Goal: Transaction & Acquisition: Purchase product/service

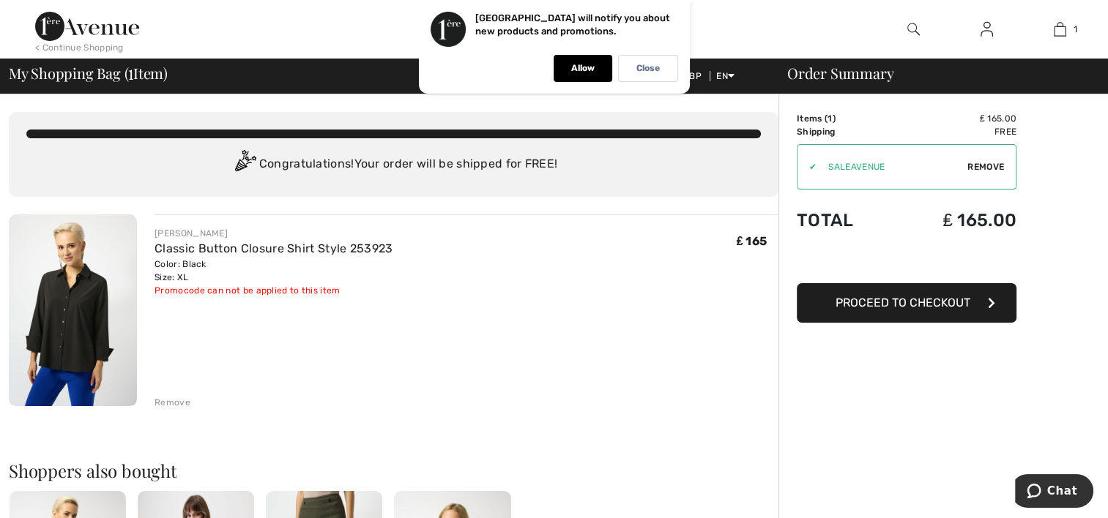
click at [882, 302] on span "Proceed to Checkout" at bounding box center [902, 303] width 135 height 14
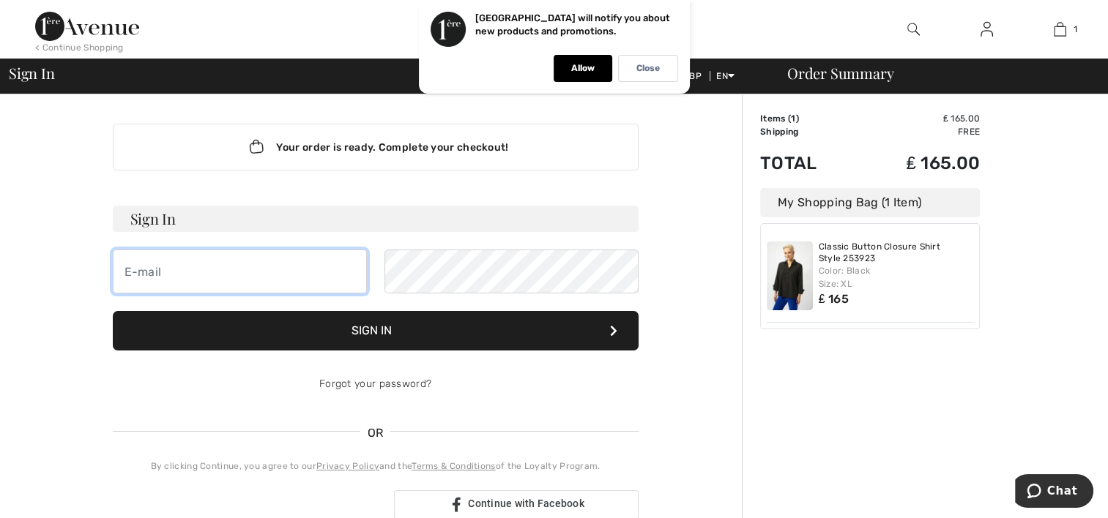
click at [150, 275] on input "email" at bounding box center [240, 272] width 254 height 44
type input "oliviabenn4@gmail.com"
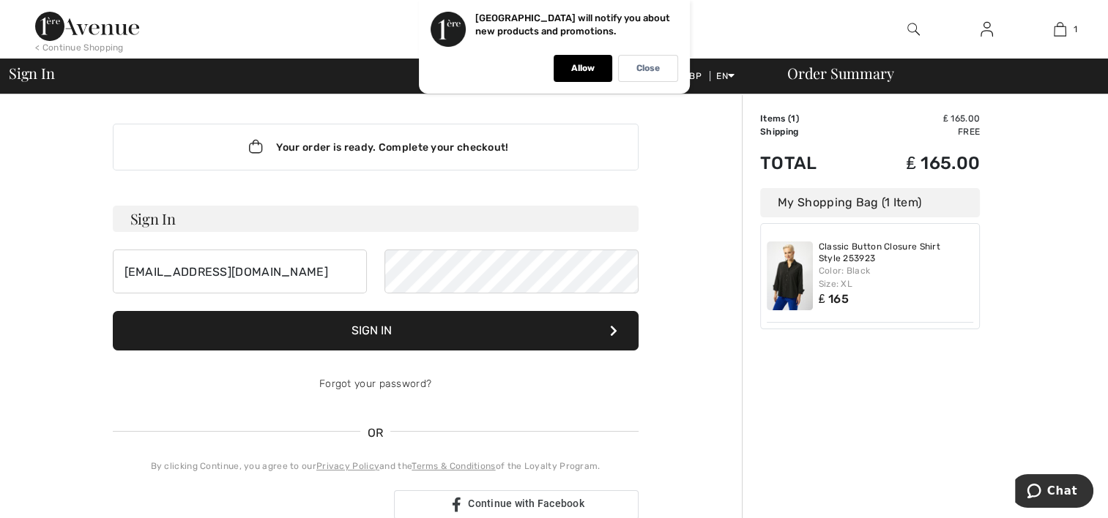
click at [418, 328] on button "Sign In" at bounding box center [376, 331] width 526 height 40
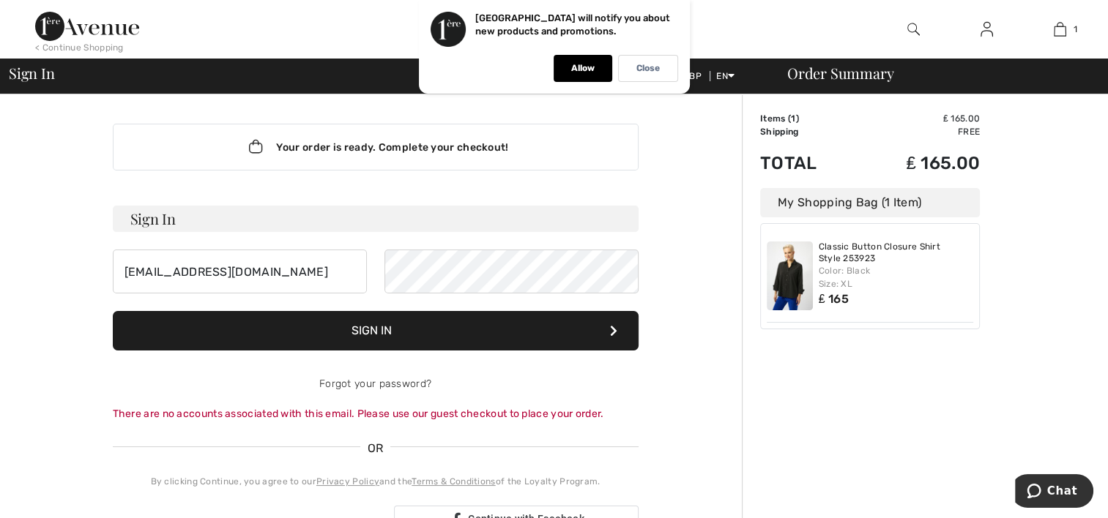
click at [388, 322] on button "Sign In" at bounding box center [376, 331] width 526 height 40
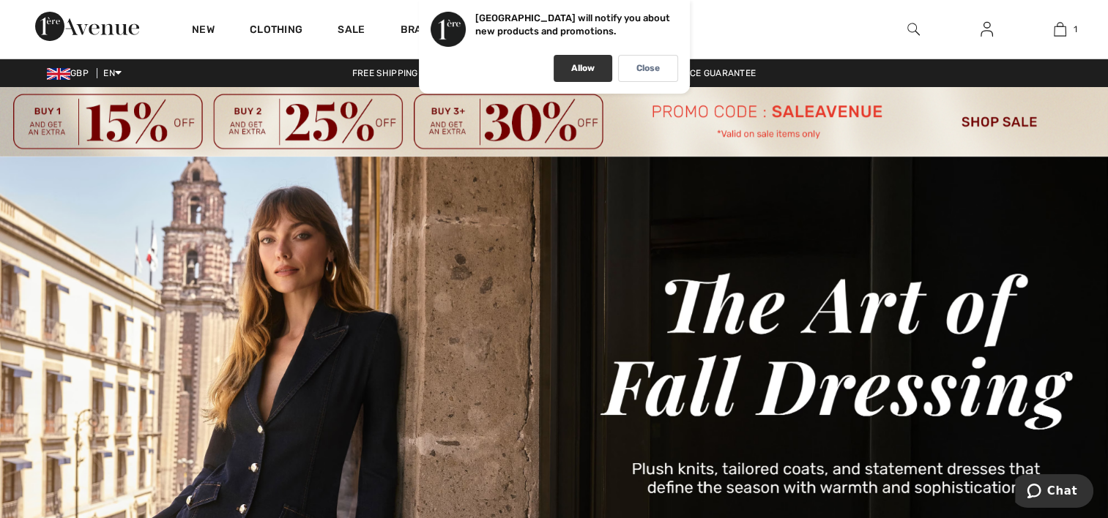
click at [582, 70] on p "Allow" at bounding box center [582, 68] width 23 height 11
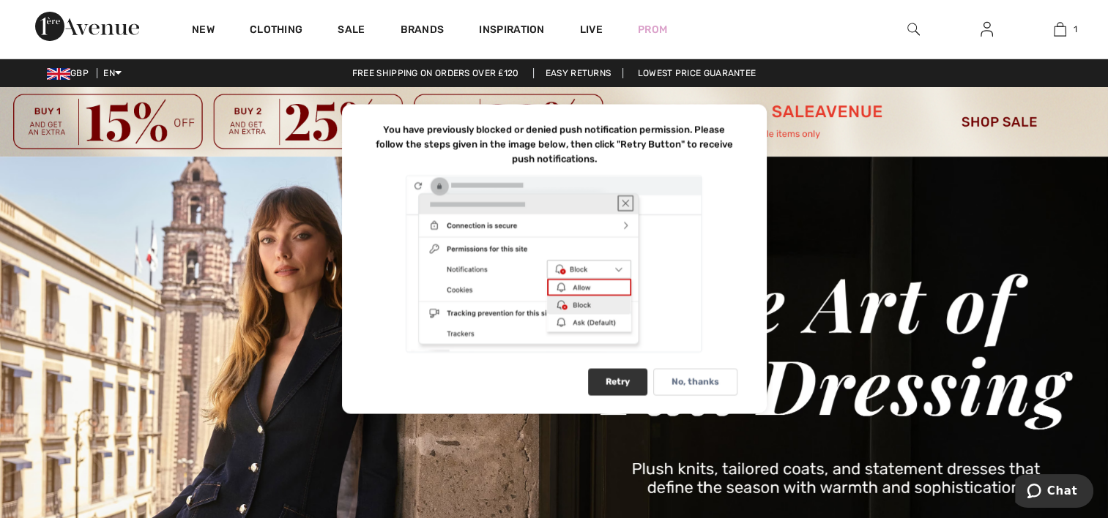
click at [609, 376] on div "Retry" at bounding box center [617, 382] width 59 height 27
click at [602, 284] on div at bounding box center [554, 264] width 366 height 180
click at [671, 365] on div "You have previously blocked or denied push notification permission. Please foll…" at bounding box center [554, 260] width 425 height 310
click at [612, 383] on div "Retry" at bounding box center [617, 382] width 59 height 27
click at [573, 269] on div at bounding box center [554, 264] width 366 height 180
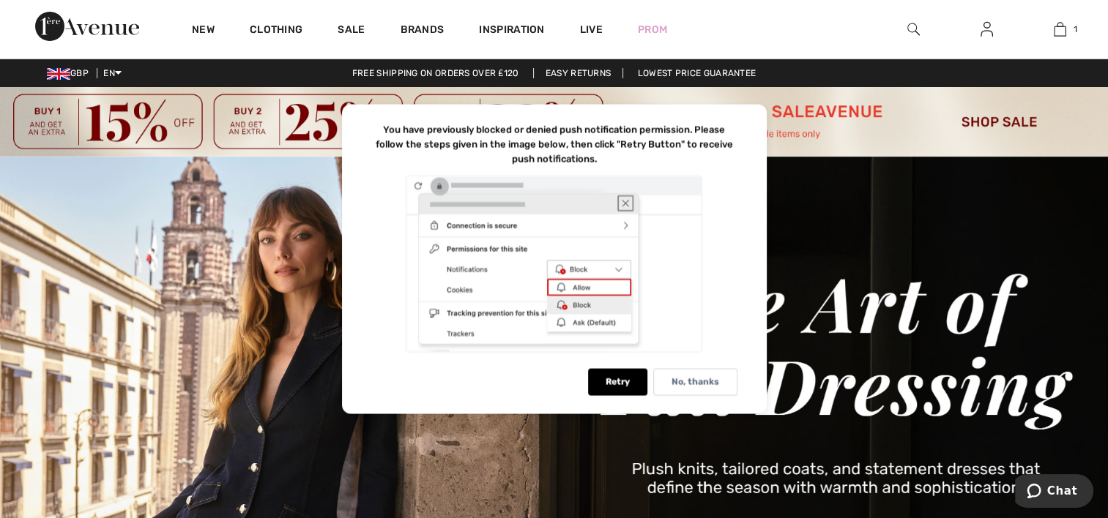
click at [580, 305] on div at bounding box center [554, 264] width 366 height 180
click at [734, 126] on div "You have previously blocked or denied push notification permission. Please foll…" at bounding box center [554, 145] width 366 height 44
click at [624, 199] on div at bounding box center [554, 264] width 366 height 180
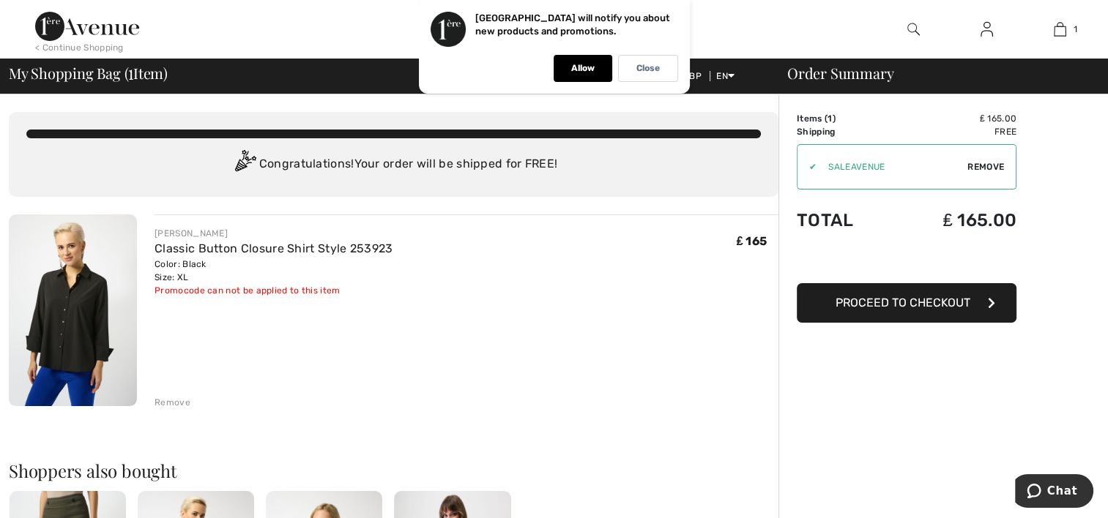
click at [881, 303] on span "Proceed to Checkout" at bounding box center [902, 303] width 135 height 14
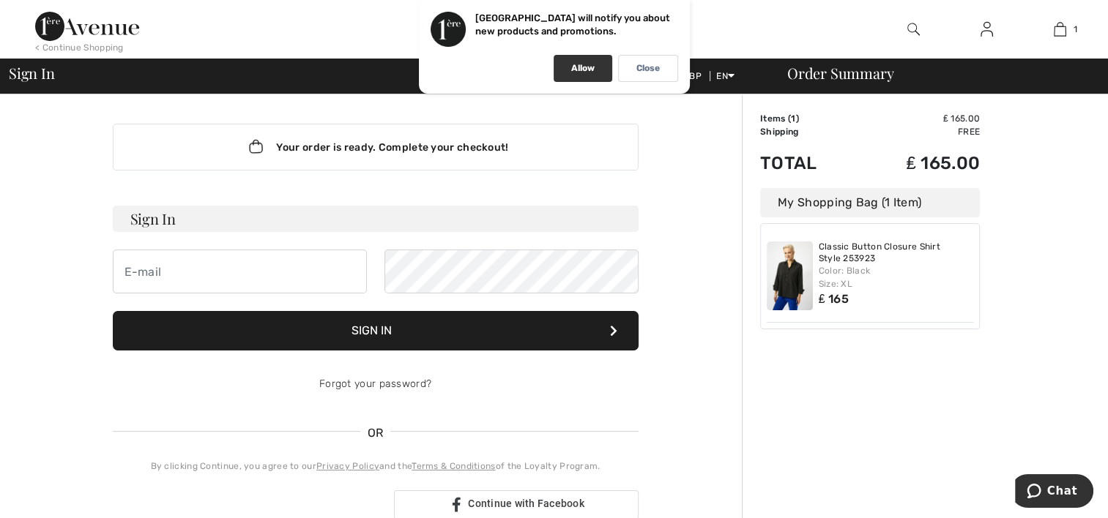
click at [594, 72] on div "Allow" at bounding box center [582, 68] width 59 height 27
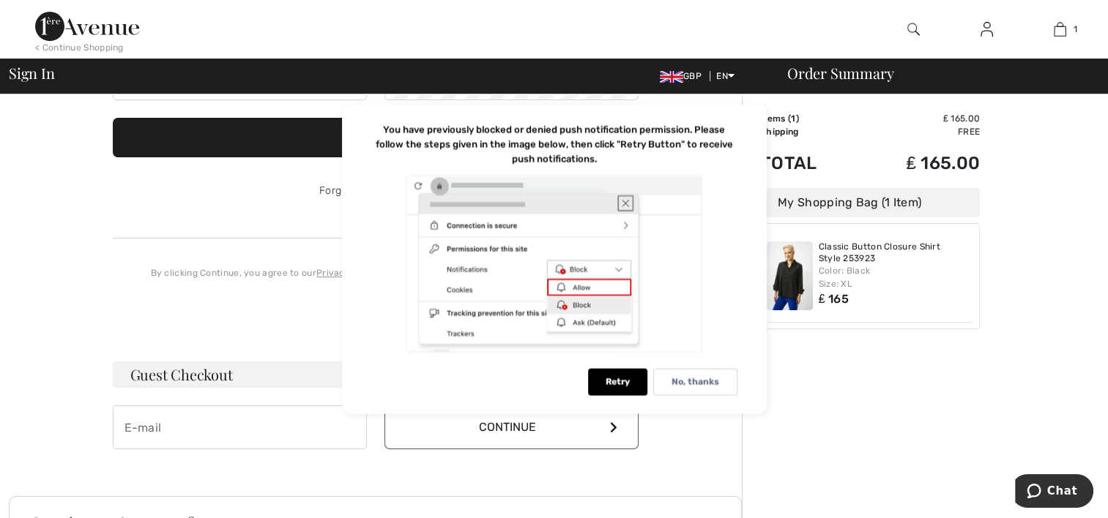
scroll to position [220, 0]
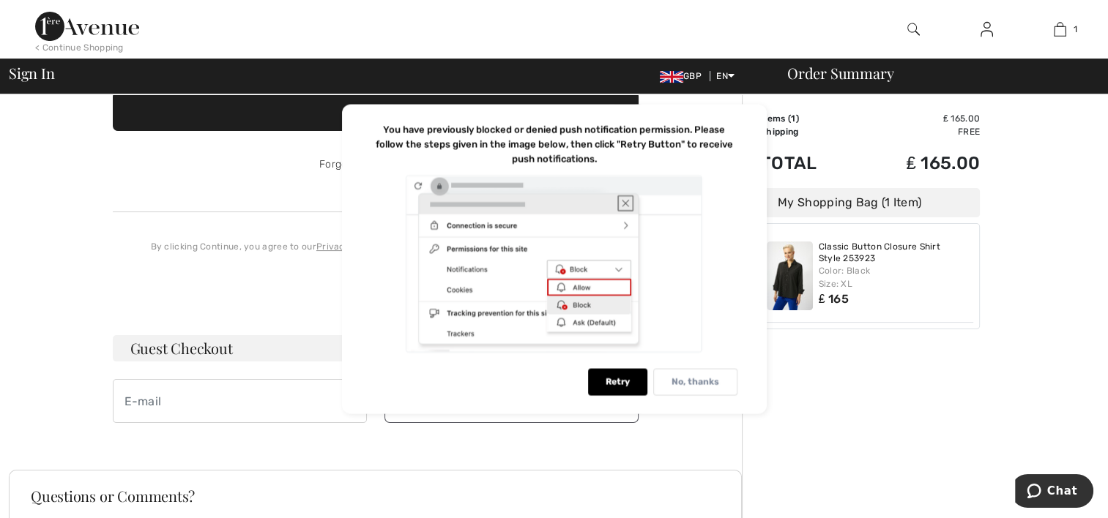
click at [682, 383] on p "No, thanks" at bounding box center [695, 382] width 48 height 11
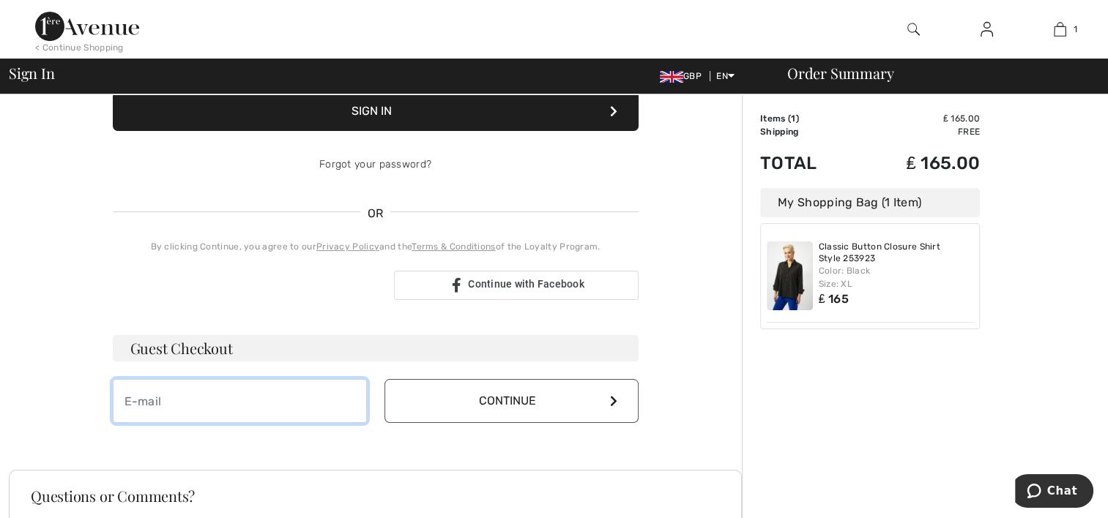
click at [171, 395] on input "email" at bounding box center [240, 401] width 254 height 44
type input "[EMAIL_ADDRESS][DOMAIN_NAME]"
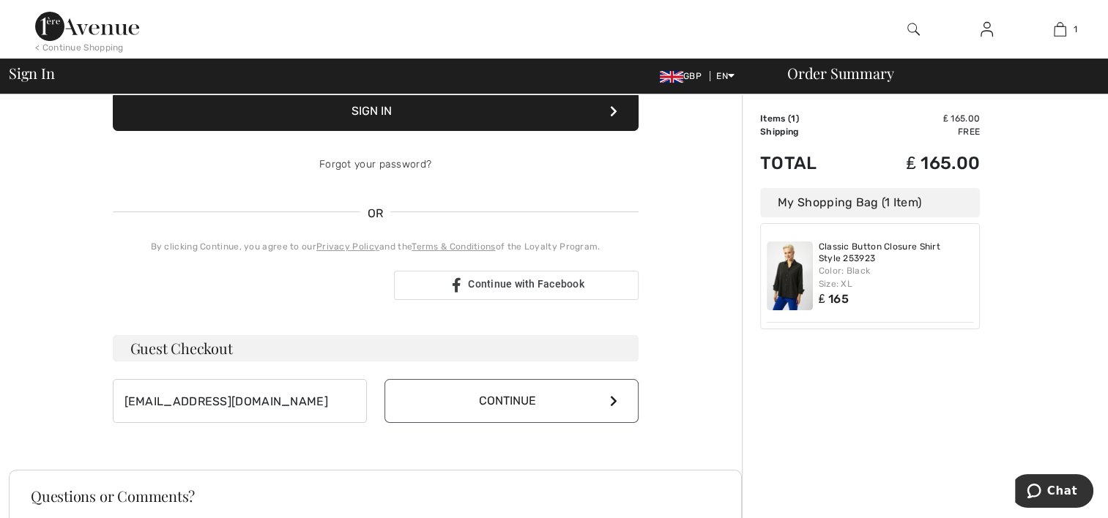
click at [488, 408] on button "Continue" at bounding box center [511, 401] width 254 height 44
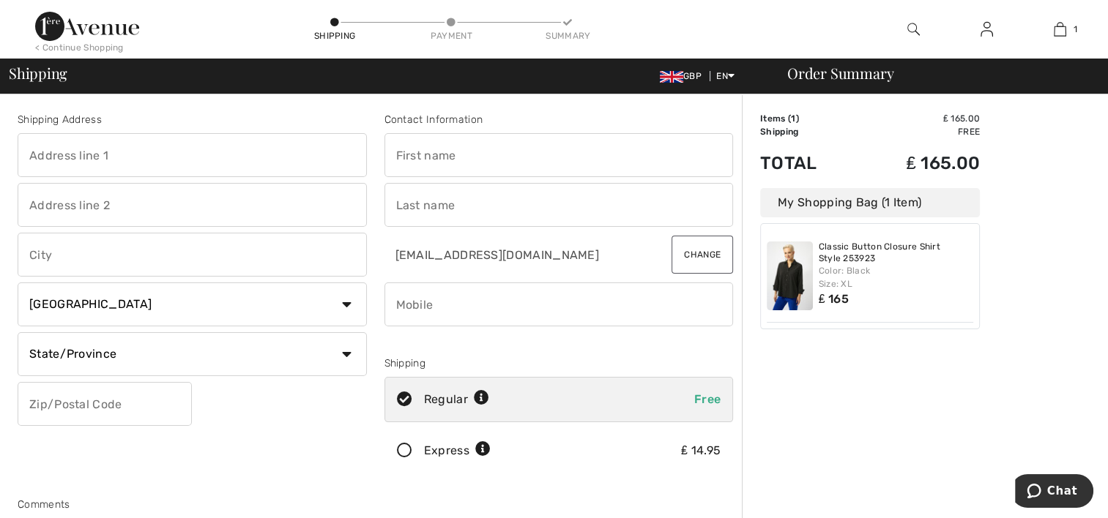
click at [61, 165] on input "text" at bounding box center [192, 155] width 349 height 44
type input "Olivia Benn 4 Angel Hill Bury St Edmunds IP33 1LS"
type input "Bury St Edmunds"
select select "GB"
type input "IP33 1LS"
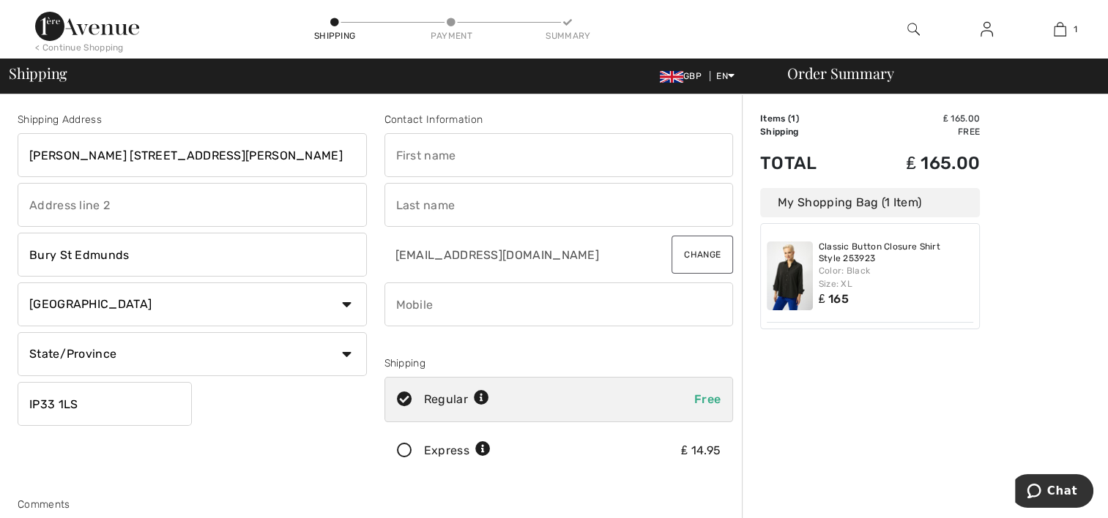
type input "Geoff Styche"
type input "Styche"
type input "07802747874"
type input "SFK"
type input "IP331LS"
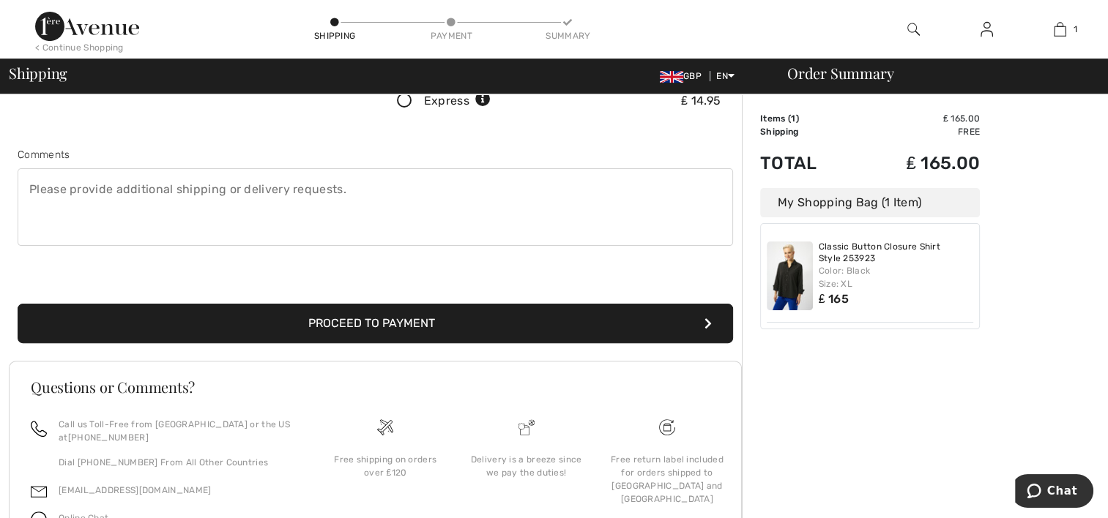
scroll to position [366, 0]
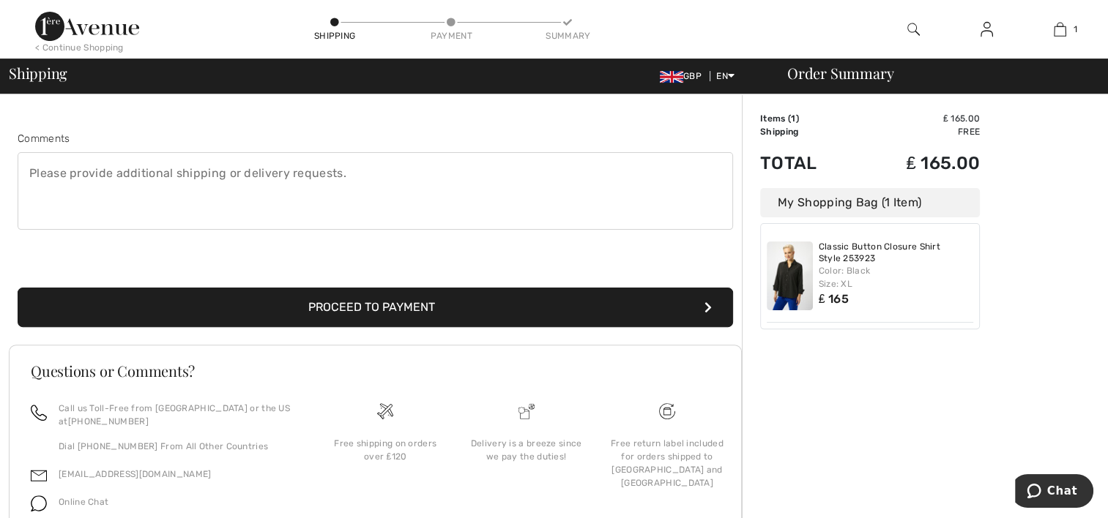
click at [386, 304] on button "Proceed to Payment" at bounding box center [375, 308] width 715 height 40
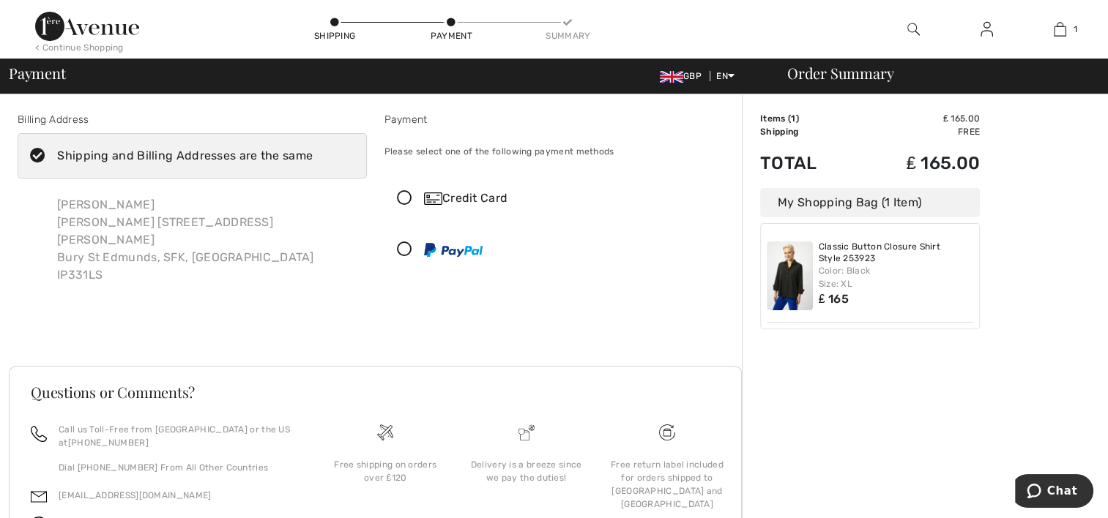
click at [405, 199] on icon at bounding box center [404, 198] width 39 height 15
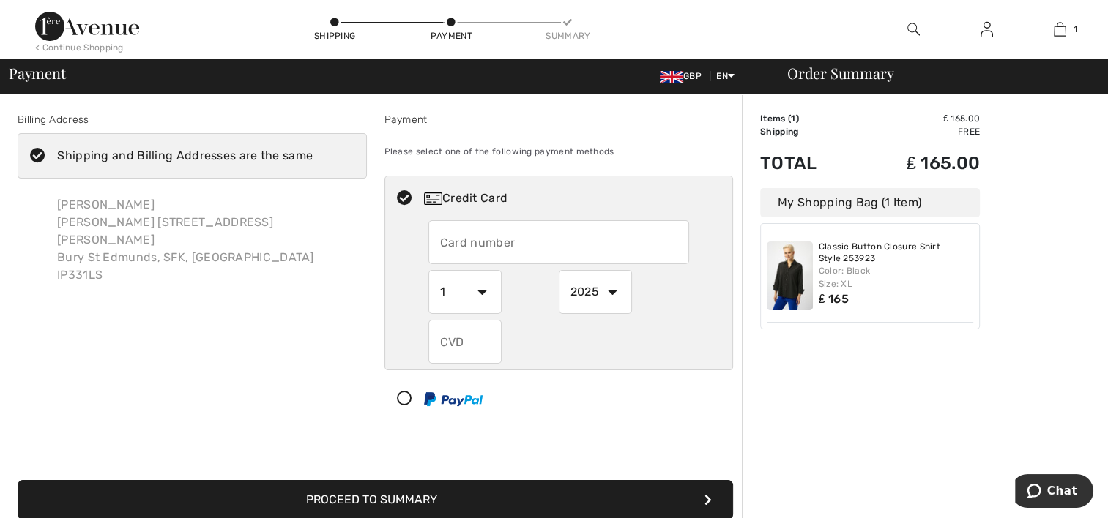
click at [455, 246] on input "text" at bounding box center [558, 242] width 261 height 44
type input "4129854012906135"
click at [485, 290] on select "1 2 3 4 5 6 7 8 9 10 11 12" at bounding box center [464, 292] width 73 height 44
select select "11"
click at [428, 270] on select "1 2 3 4 5 6 7 8 9 10 11 12" at bounding box center [464, 292] width 73 height 44
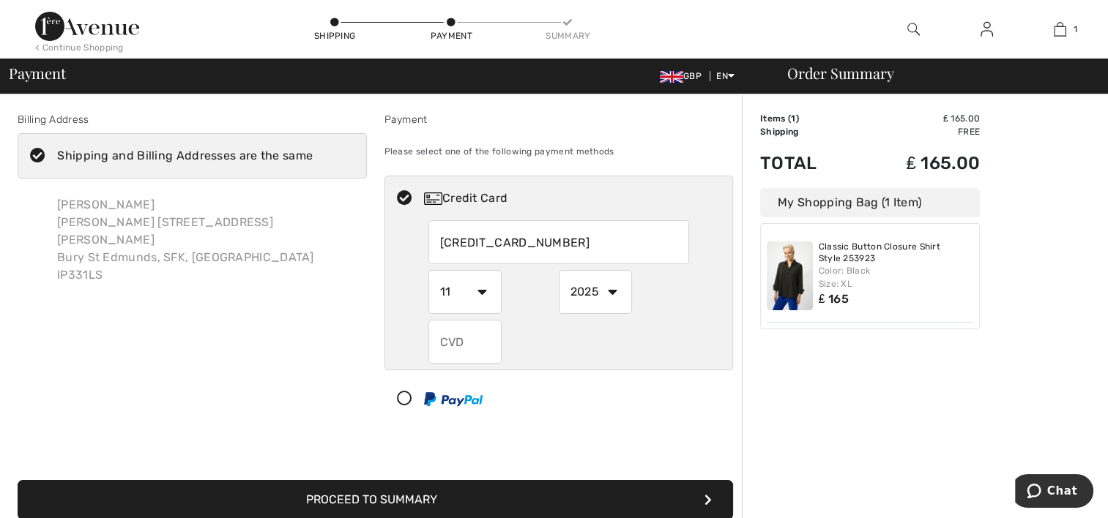
click at [615, 291] on select "2025 2026 2027 2028 2029 2030 2031 2032 2033 2034 2035" at bounding box center [595, 292] width 73 height 44
select select "2029"
click at [559, 270] on select "2025 2026 2027 2028 2029 2030 2031 2032 2033 2034 2035" at bounding box center [595, 292] width 73 height 44
click at [466, 342] on input "text" at bounding box center [464, 342] width 73 height 44
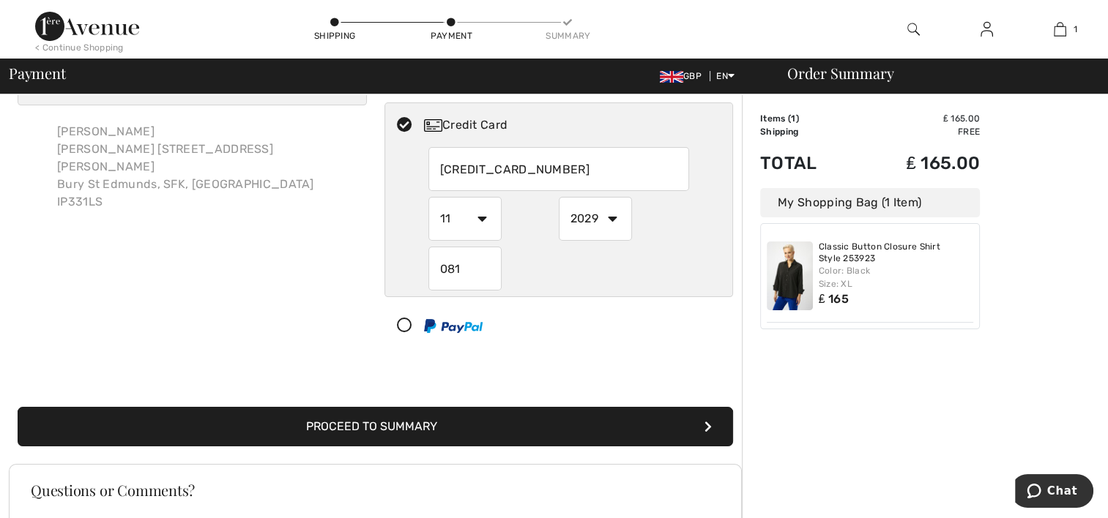
type input "081"
click at [466, 418] on button "Proceed to Summary" at bounding box center [375, 427] width 715 height 40
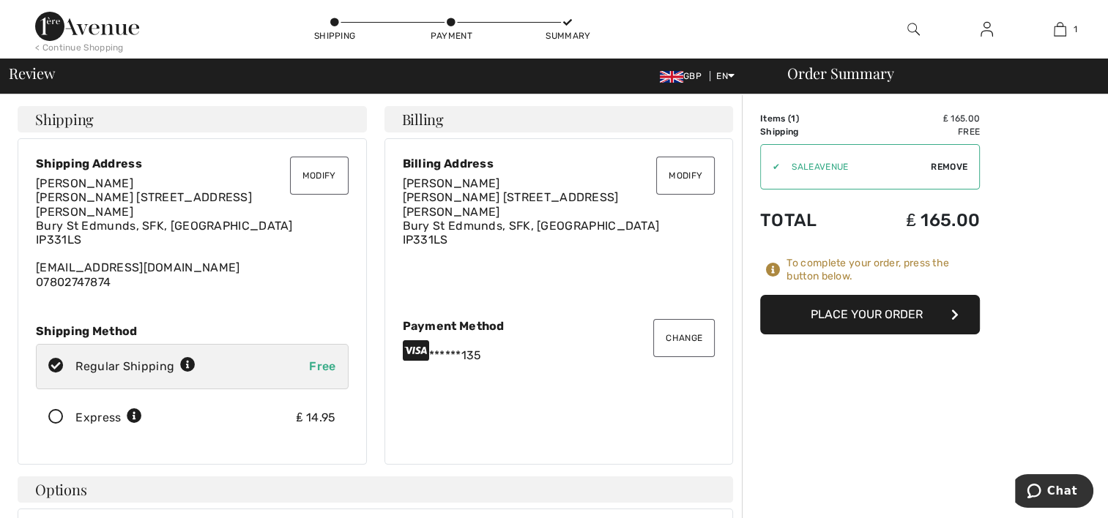
click at [679, 182] on button "Modify" at bounding box center [685, 176] width 59 height 38
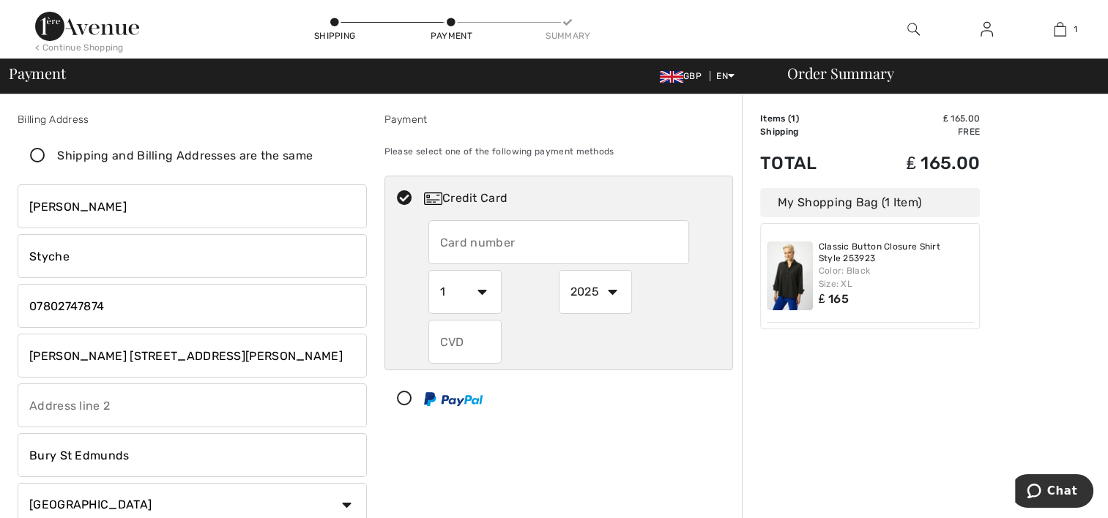
click at [127, 211] on input "[PERSON_NAME]" at bounding box center [192, 206] width 349 height 44
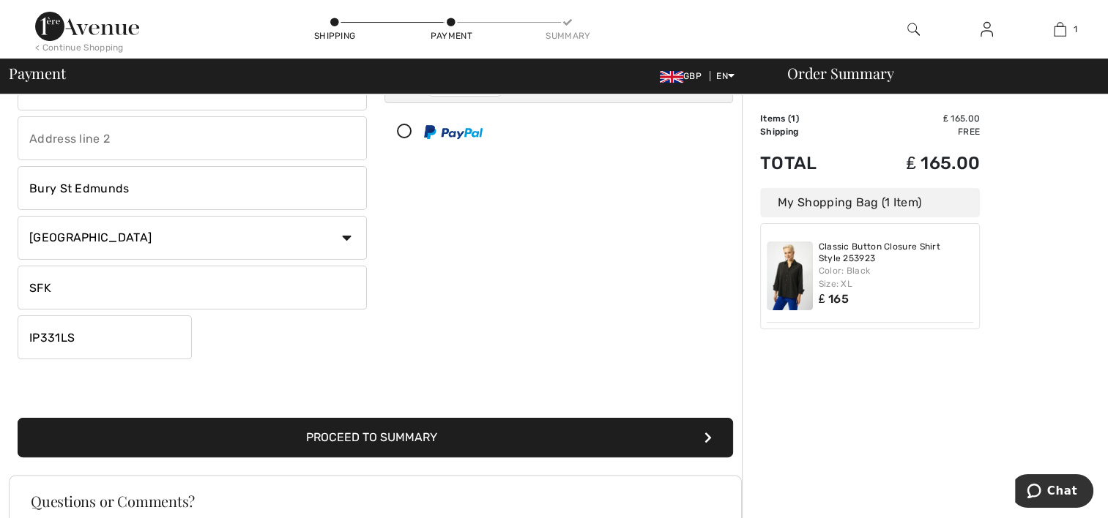
scroll to position [293, 0]
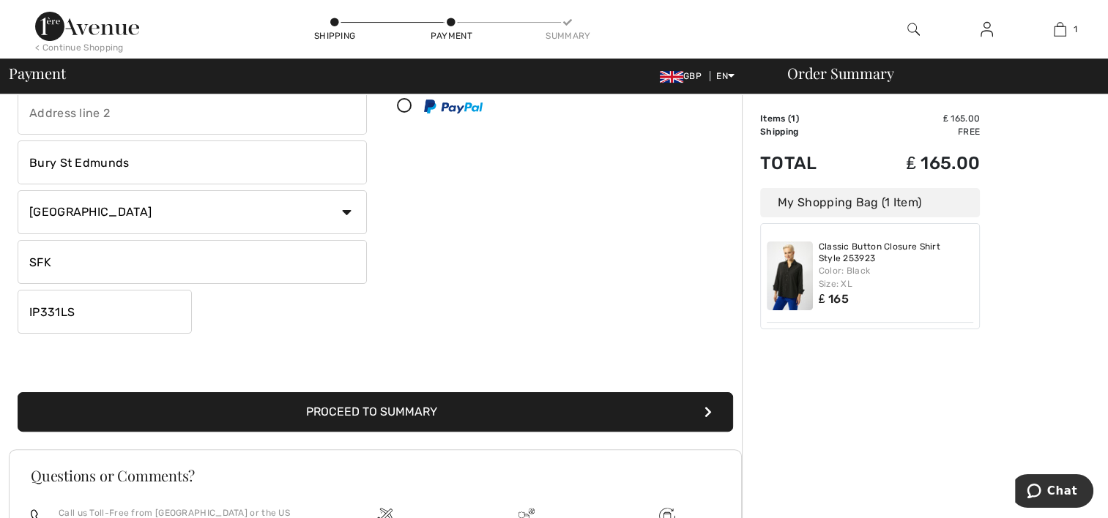
click at [406, 411] on button "Proceed to Summary" at bounding box center [375, 412] width 715 height 40
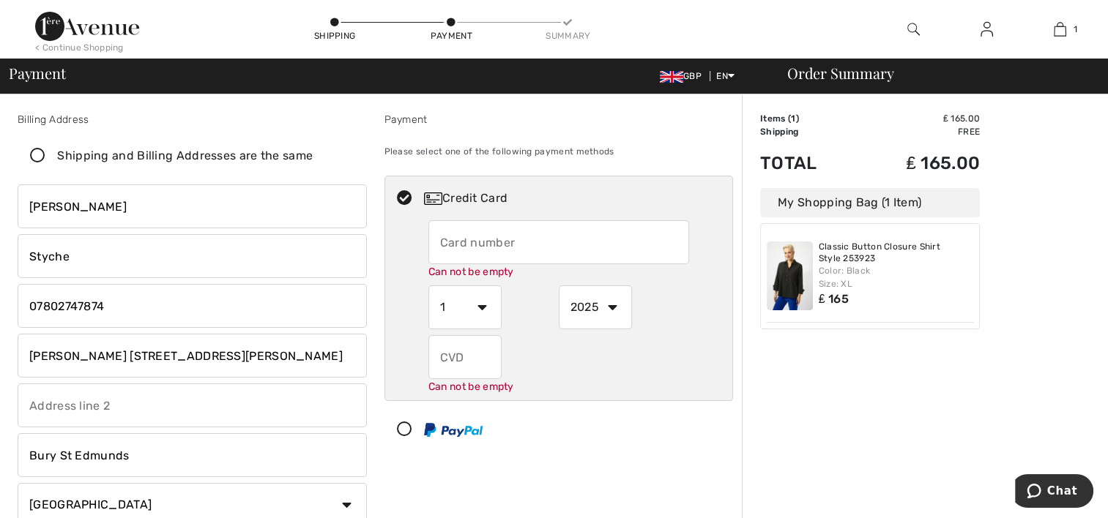
scroll to position [0, 0]
click at [469, 245] on input "text" at bounding box center [558, 242] width 261 height 44
radio input "true"
type input "4129854012906135"
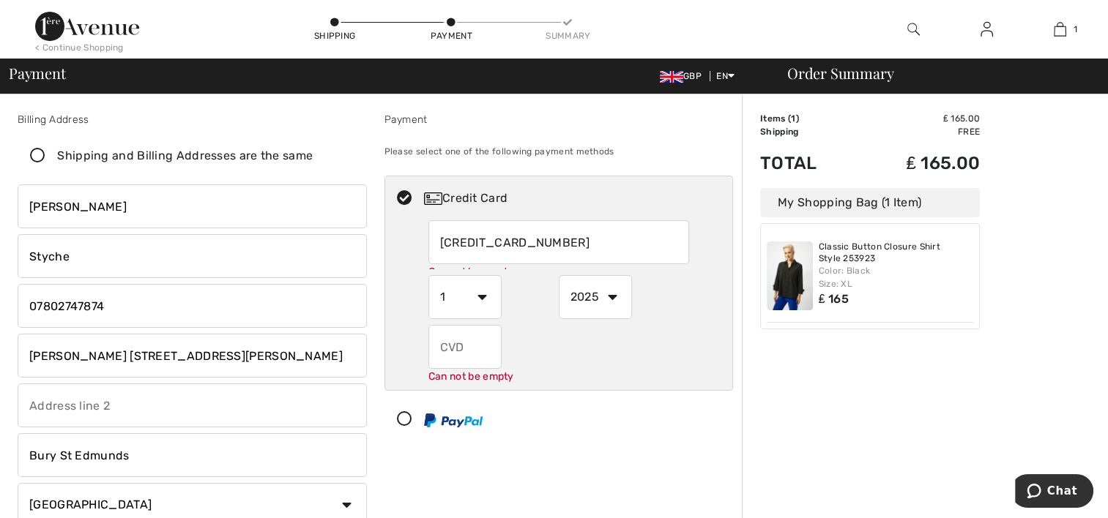
click at [483, 303] on select "1 2 3 4 5 6 7 8 9 10 11 12" at bounding box center [464, 297] width 73 height 44
radio input "true"
select select "11"
click at [428, 270] on select "1 2 3 4 5 6 7 8 9 10 11 12" at bounding box center [464, 292] width 73 height 44
click at [611, 288] on select "2025 2026 2027 2028 2029 2030 2031 2032 2033 2034 2035" at bounding box center [595, 292] width 73 height 44
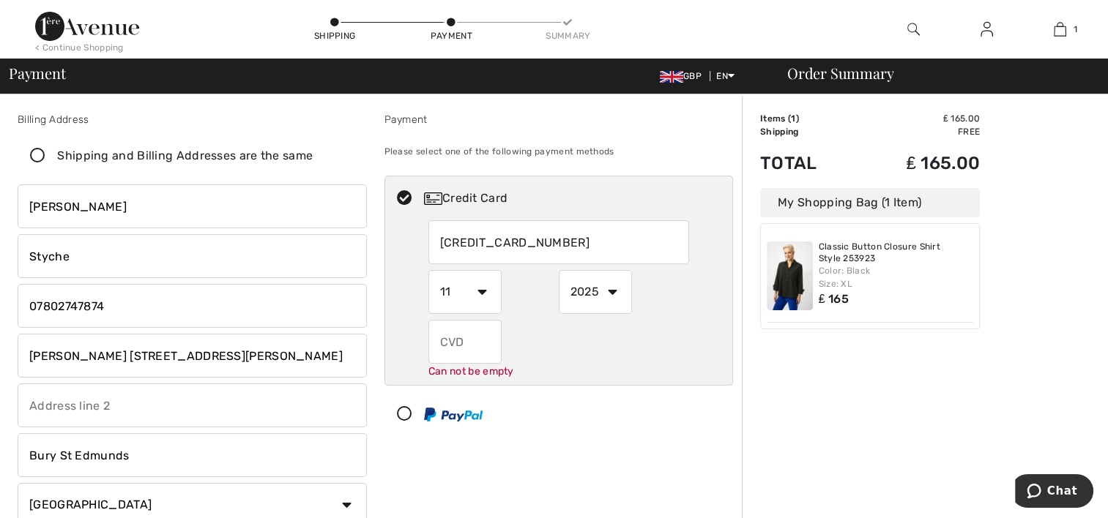
radio input "true"
select select "2029"
click at [559, 270] on select "2025 2026 2027 2028 2029 2030 2031 2032 2033 2034 2035" at bounding box center [595, 292] width 73 height 44
click at [452, 343] on input "text" at bounding box center [464, 342] width 73 height 44
radio input "true"
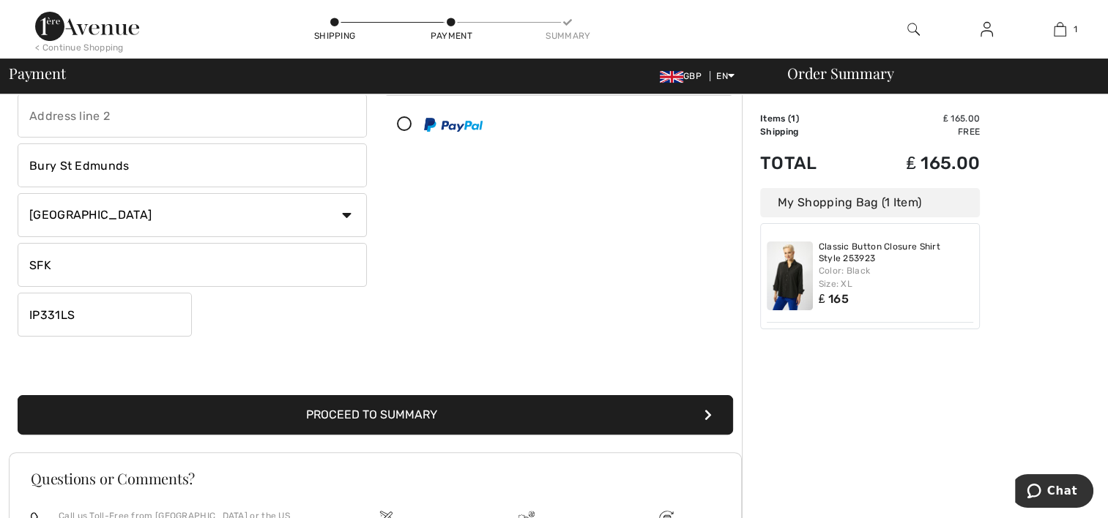
scroll to position [293, 0]
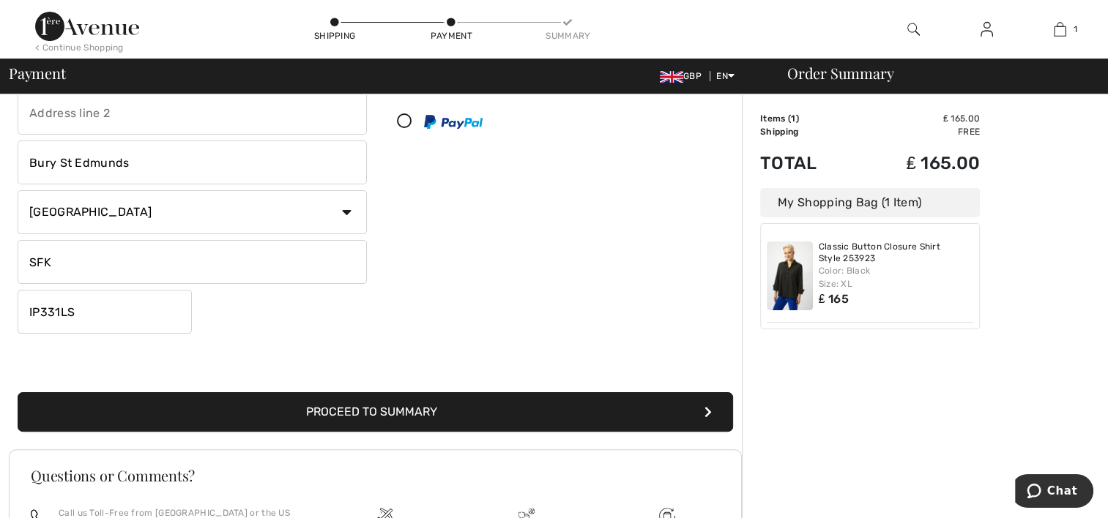
type input "081"
click at [382, 416] on button "Proceed to Summary" at bounding box center [375, 412] width 715 height 40
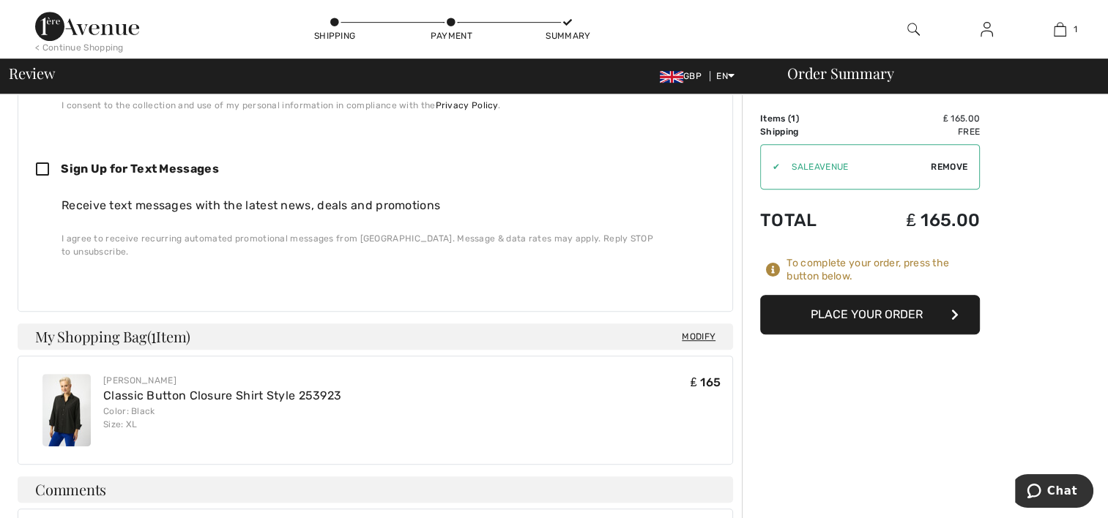
scroll to position [879, 0]
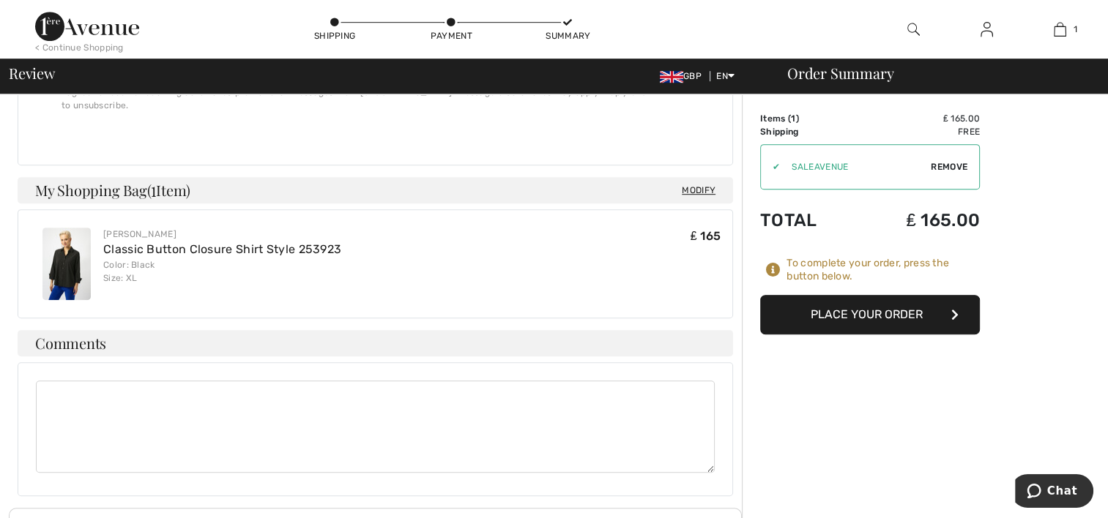
click at [846, 316] on button "Place Your Order" at bounding box center [870, 315] width 220 height 40
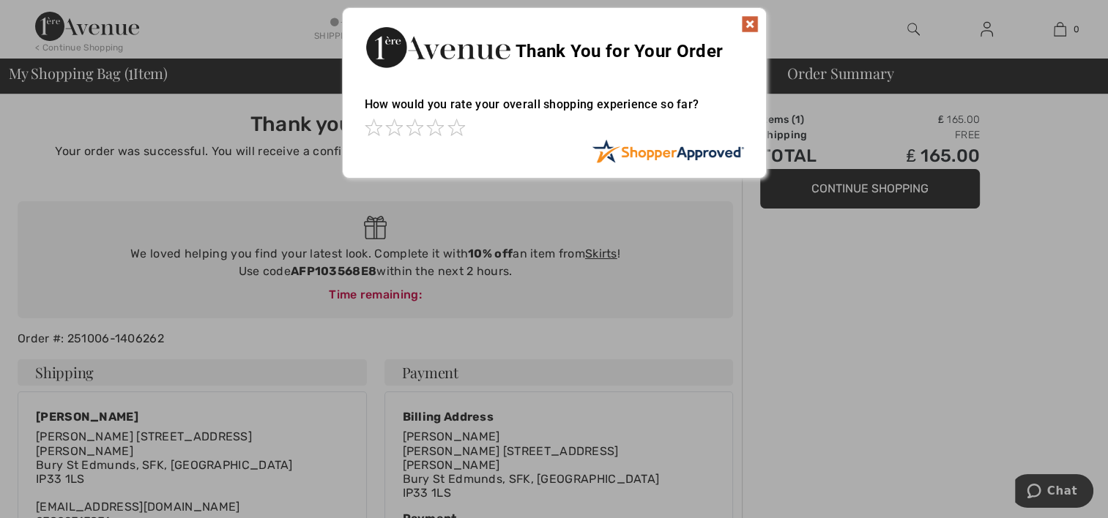
click at [746, 20] on img at bounding box center [750, 24] width 18 height 18
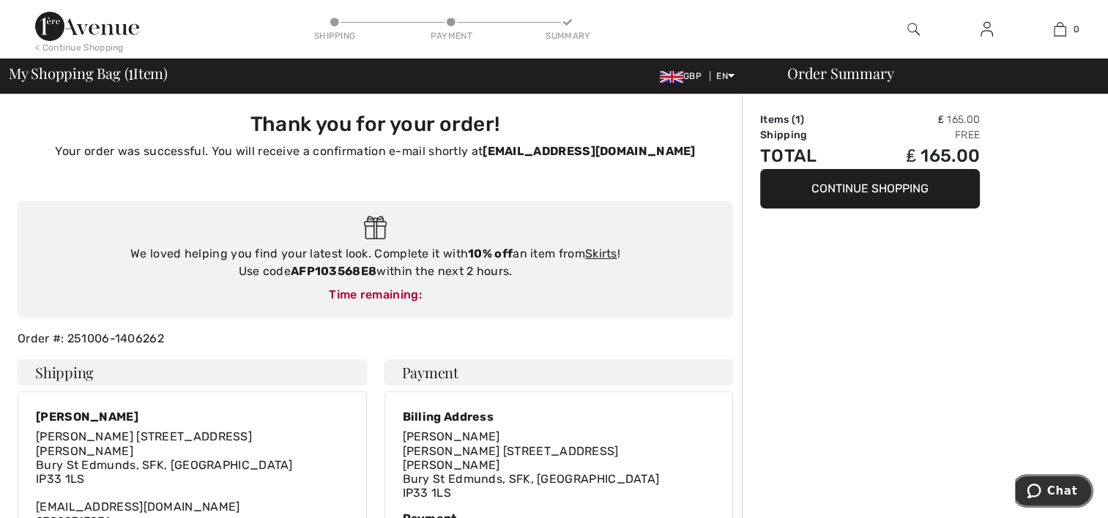
click at [1040, 489] on icon "Chat" at bounding box center [1033, 491] width 15 height 15
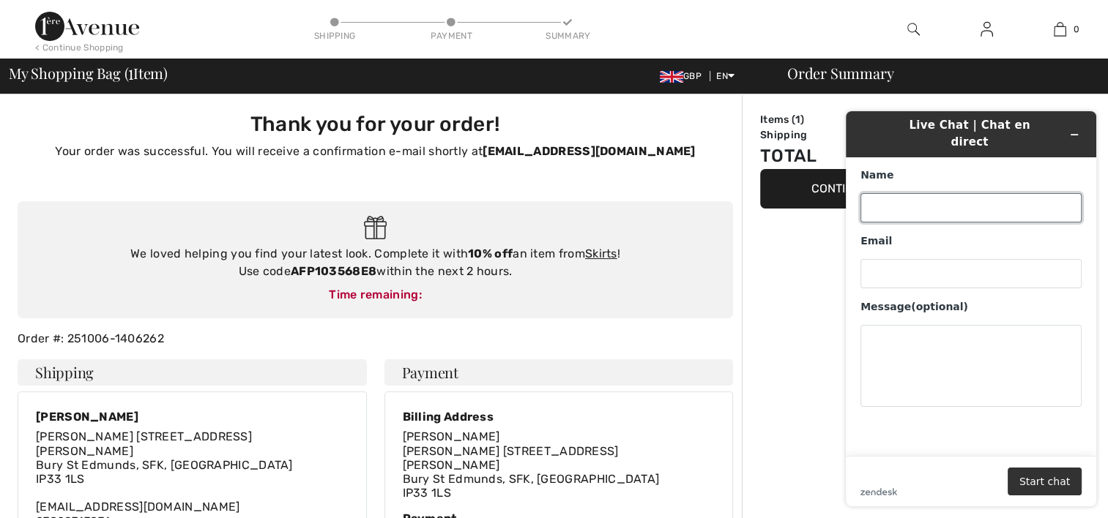
click at [877, 201] on input "Name" at bounding box center [970, 207] width 221 height 29
type input "[PERSON_NAME]"
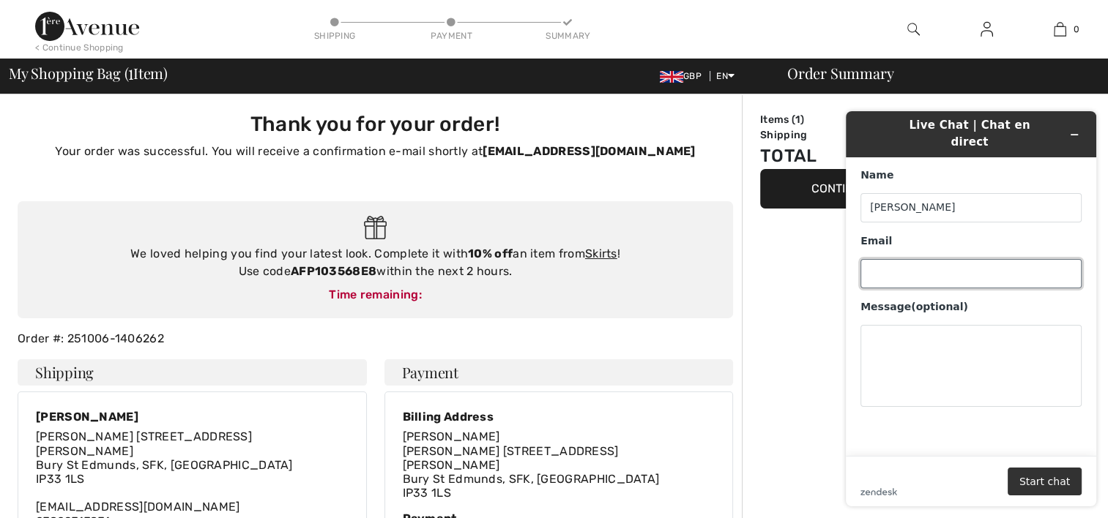
click at [877, 268] on input "Email" at bounding box center [970, 273] width 221 height 29
type input "[EMAIL_ADDRESS][DOMAIN_NAME]"
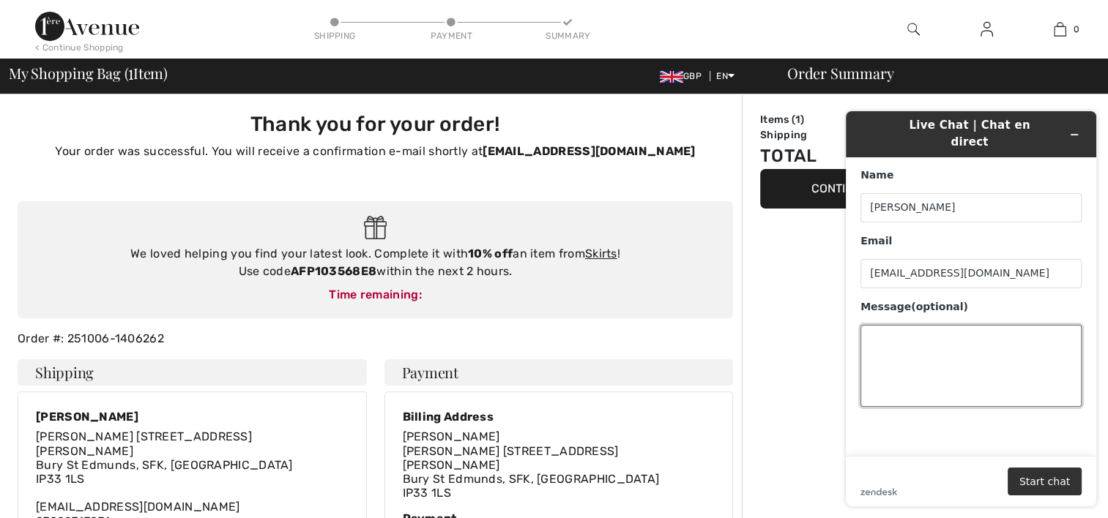
click at [900, 336] on textarea "Message (optional)" at bounding box center [970, 366] width 221 height 82
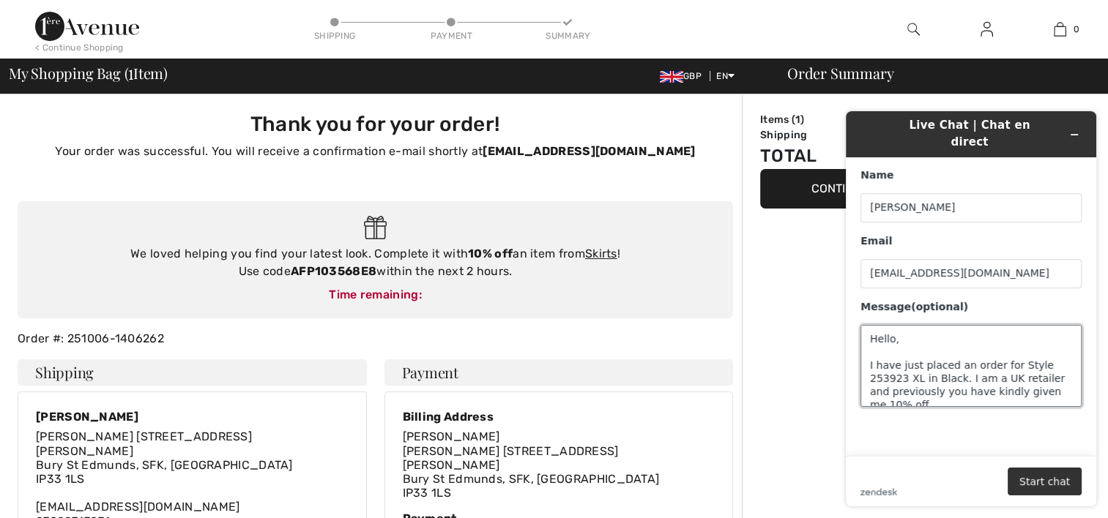
click at [1030, 379] on textarea "Hello, I have just placed an order for Style 253923 XL in Black. I am a UK reta…" at bounding box center [970, 366] width 221 height 82
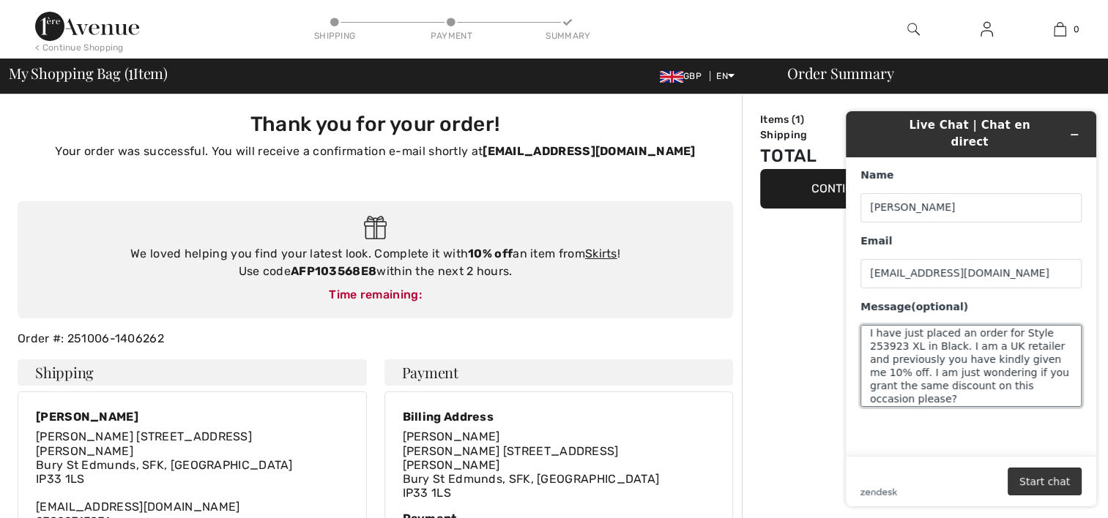
type textarea "Hello, I have just placed an order for Style 253923 XL in Black. I am a UK reta…"
click at [1032, 477] on button "Start chat" at bounding box center [1044, 482] width 74 height 28
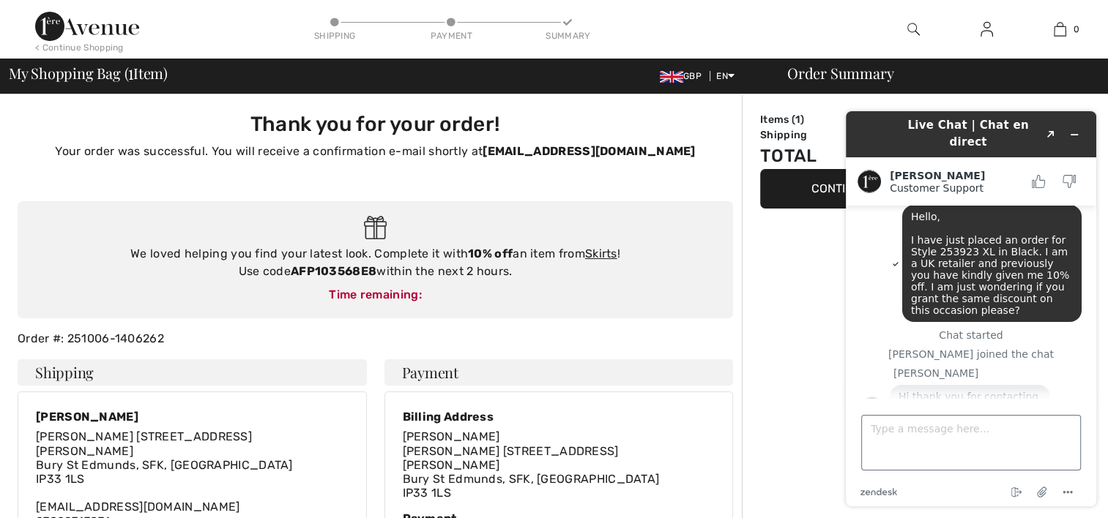
scroll to position [47, 0]
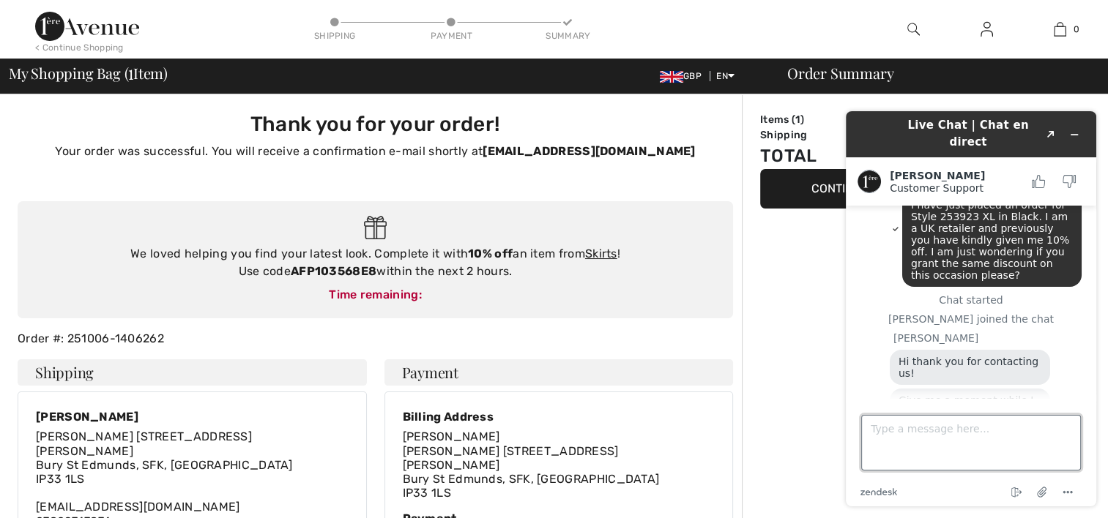
click at [889, 439] on textarea "Type a message here..." at bounding box center [971, 443] width 220 height 56
type textarea "Thank you"
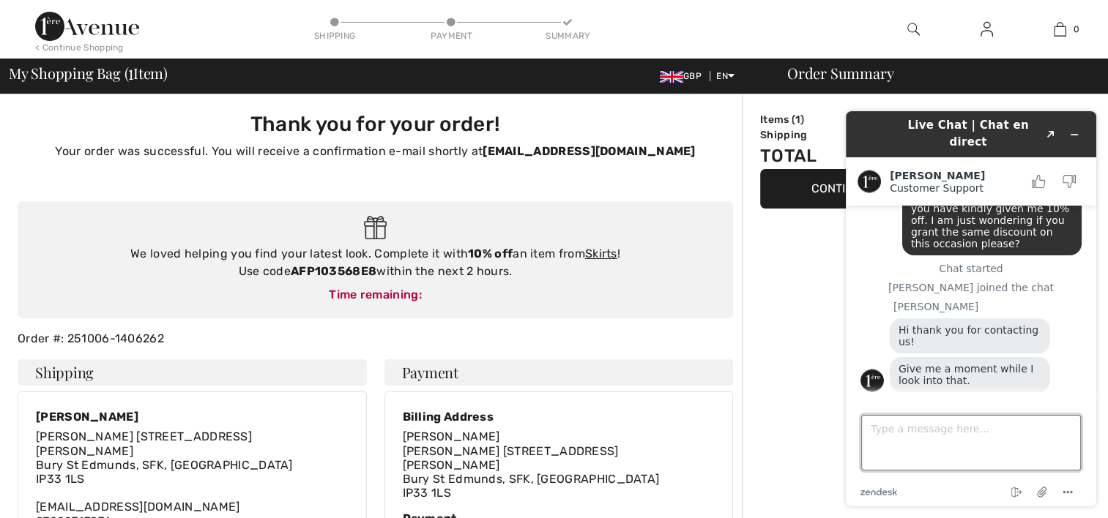
scroll to position [78, 0]
type textarea "The order number is:"
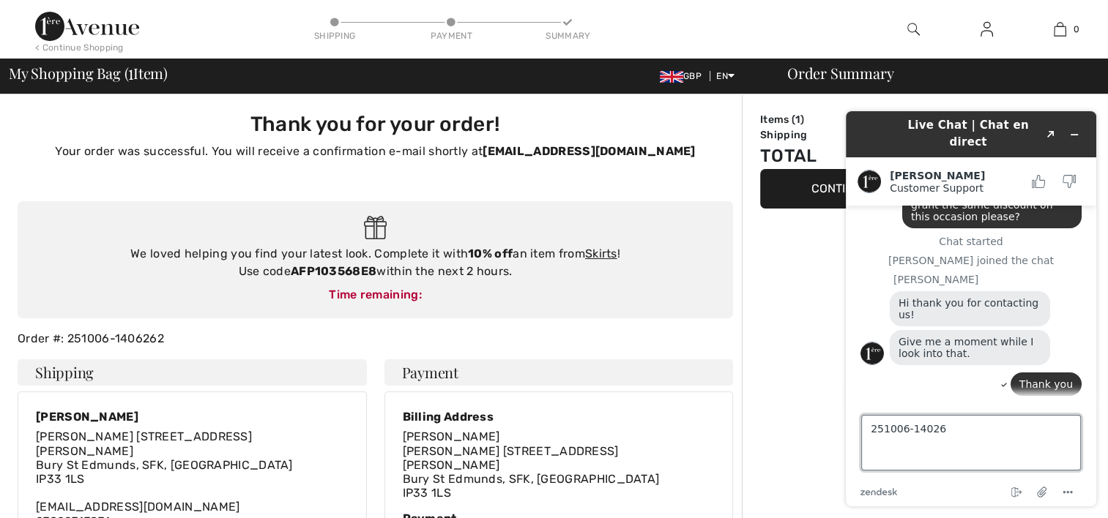
type textarea "251006-140262"
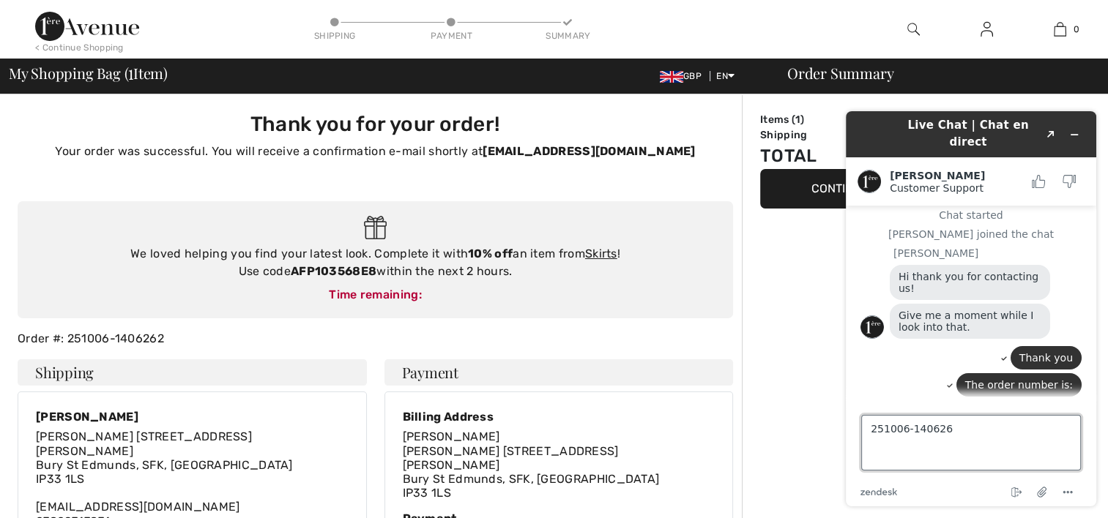
type textarea "251006-1406262"
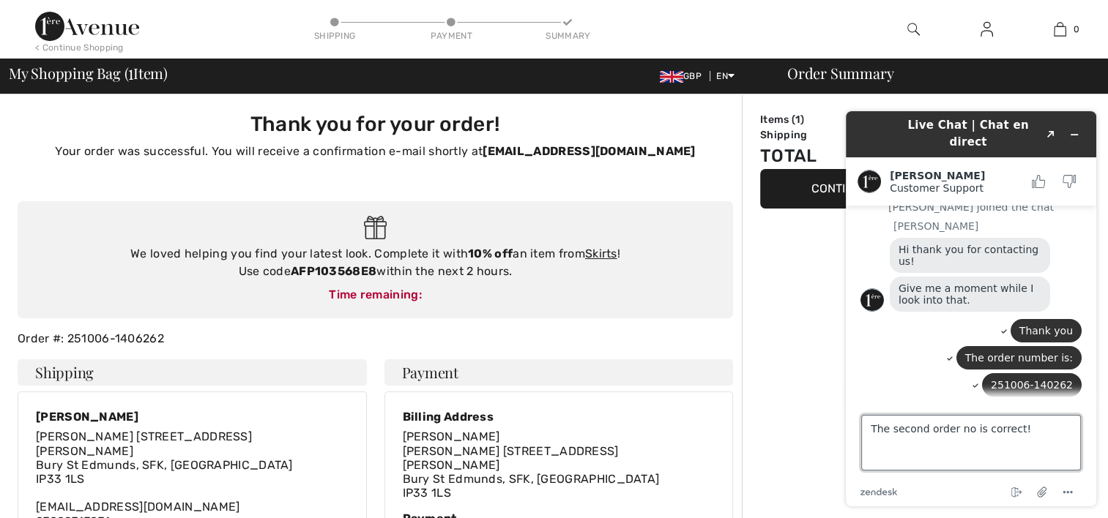
type textarea "The second order no is correct!"
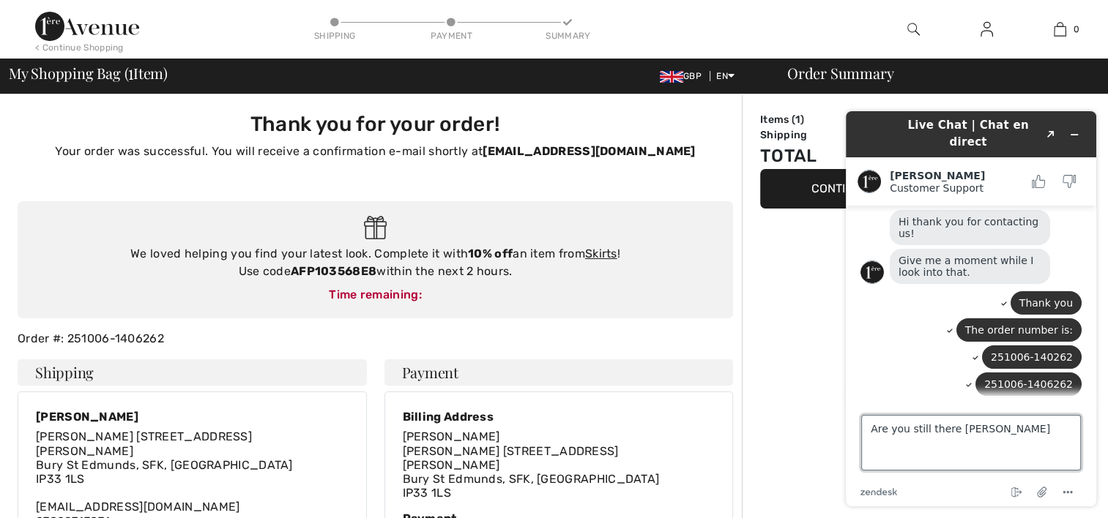
type textarea "Are you still there [PERSON_NAME]?"
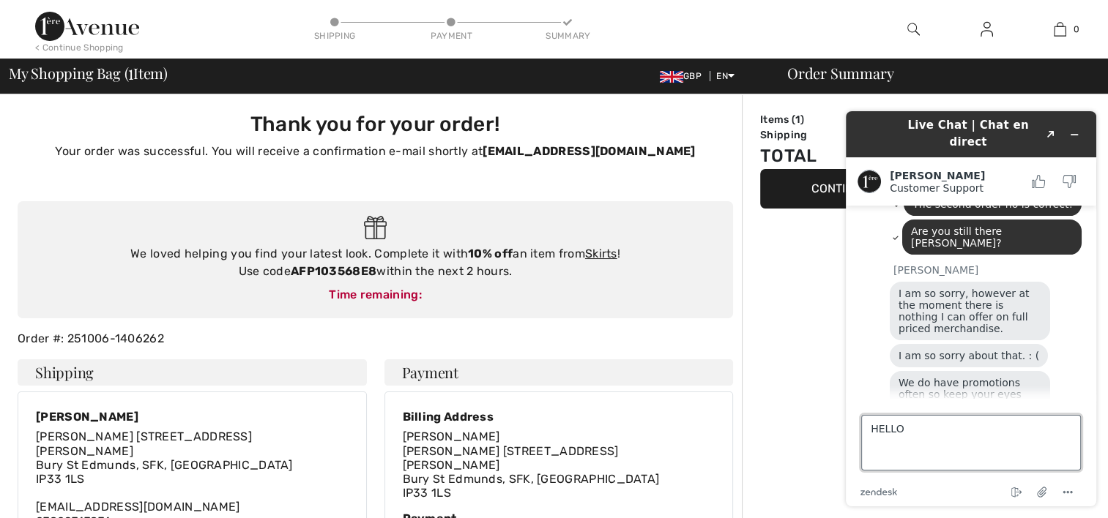
scroll to position [394, 0]
type textarea "H"
type textarea "m"
type textarea "mmmmmmmmmmm NOT EVEN FOR ANTHER RETAILE"
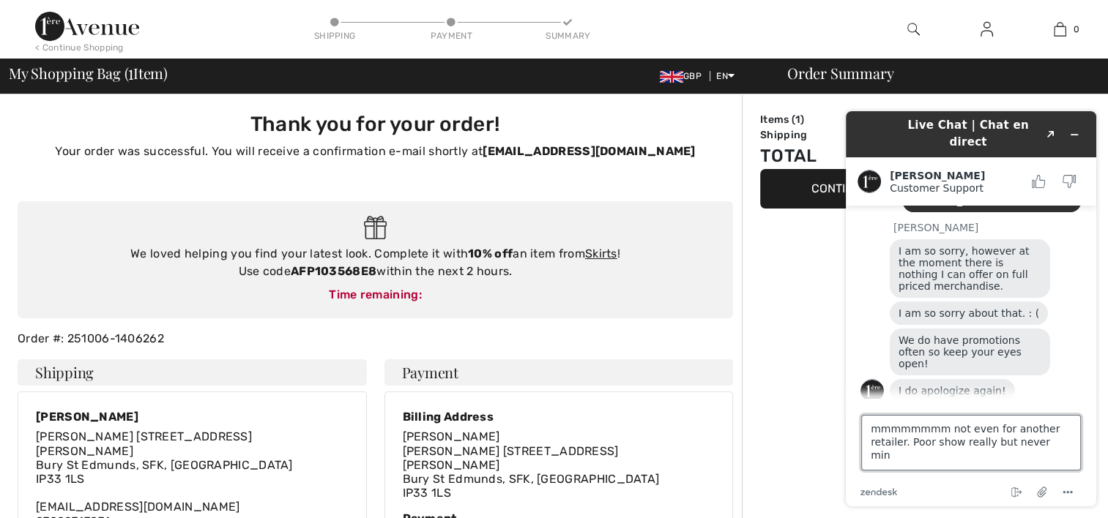
type textarea "mmmmmmmm not even for another retailer. Poor show really but never mind"
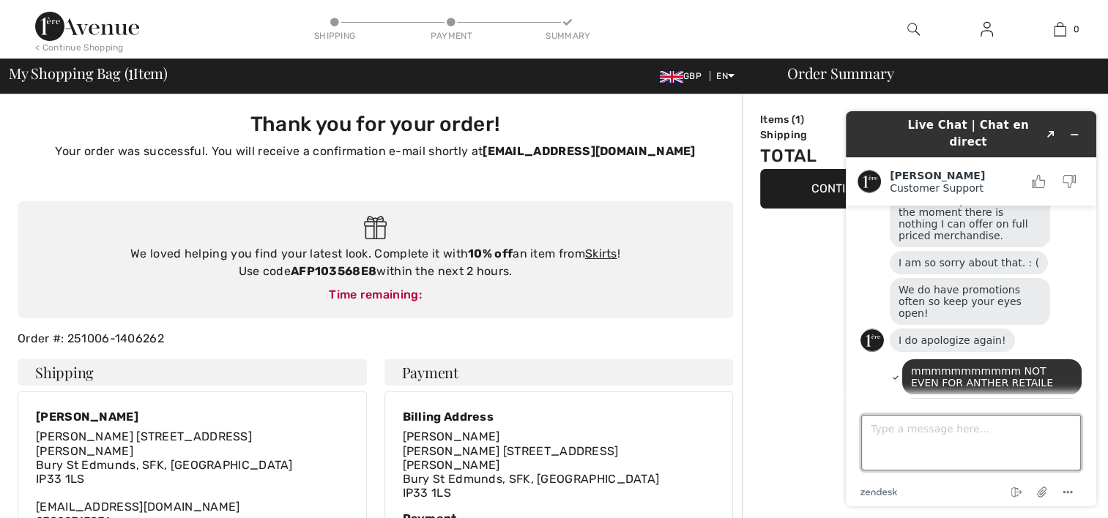
scroll to position [487, 0]
